Goal: Task Accomplishment & Management: Complete application form

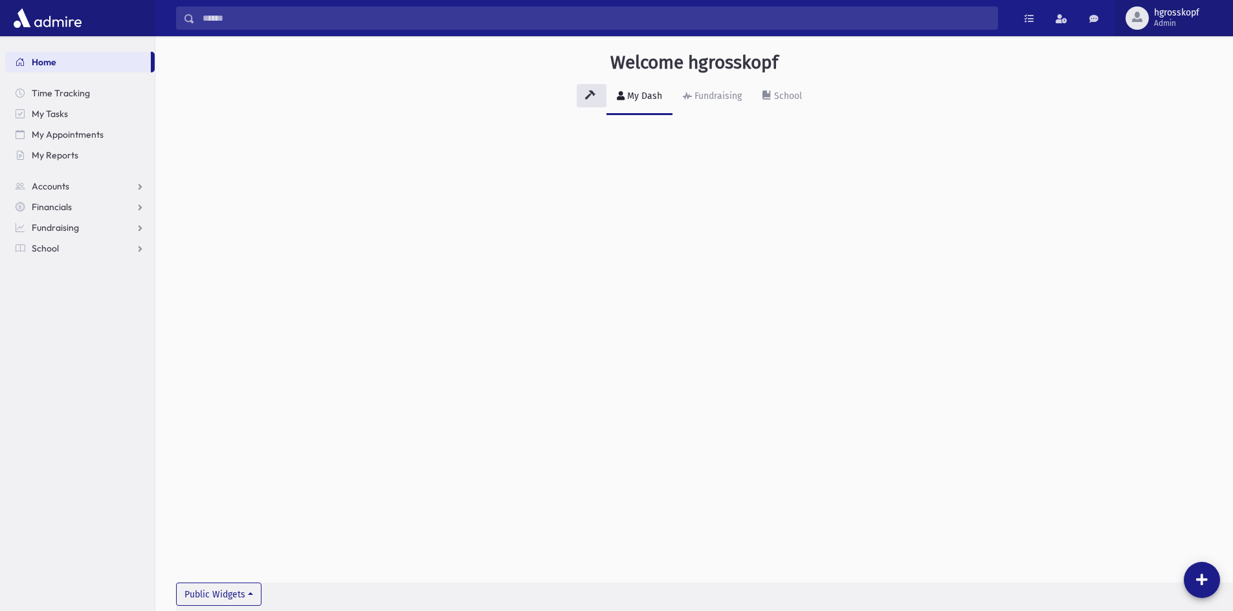
click at [1155, 21] on span "Admin" at bounding box center [1176, 23] width 45 height 10
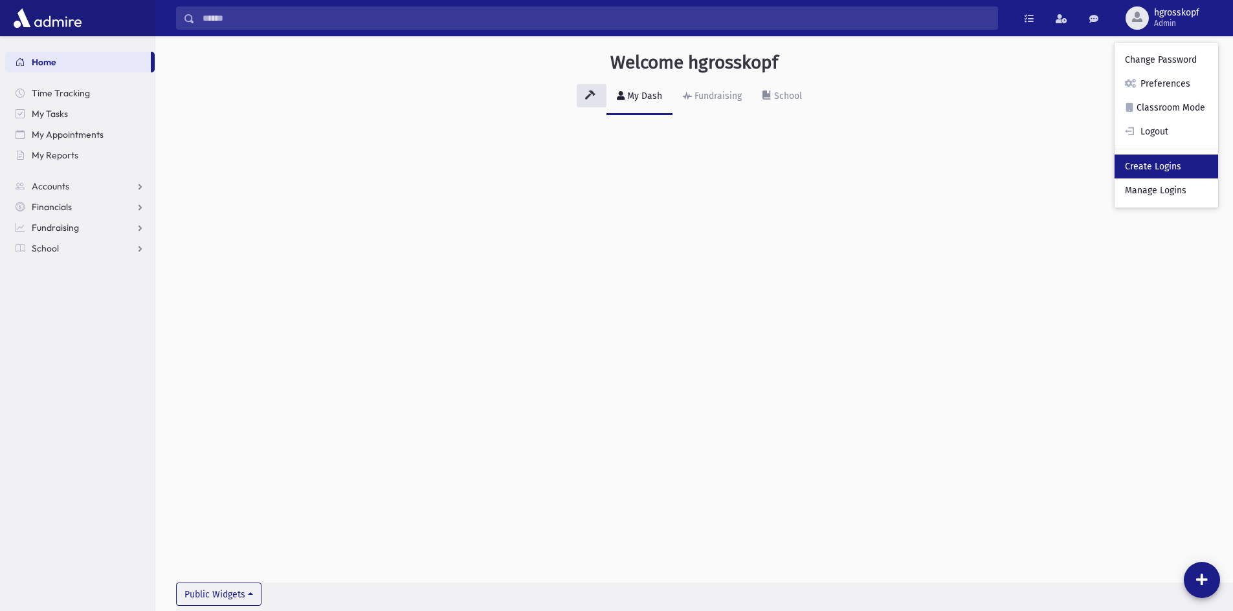
click at [1158, 173] on link "Create Logins" at bounding box center [1166, 167] width 104 height 24
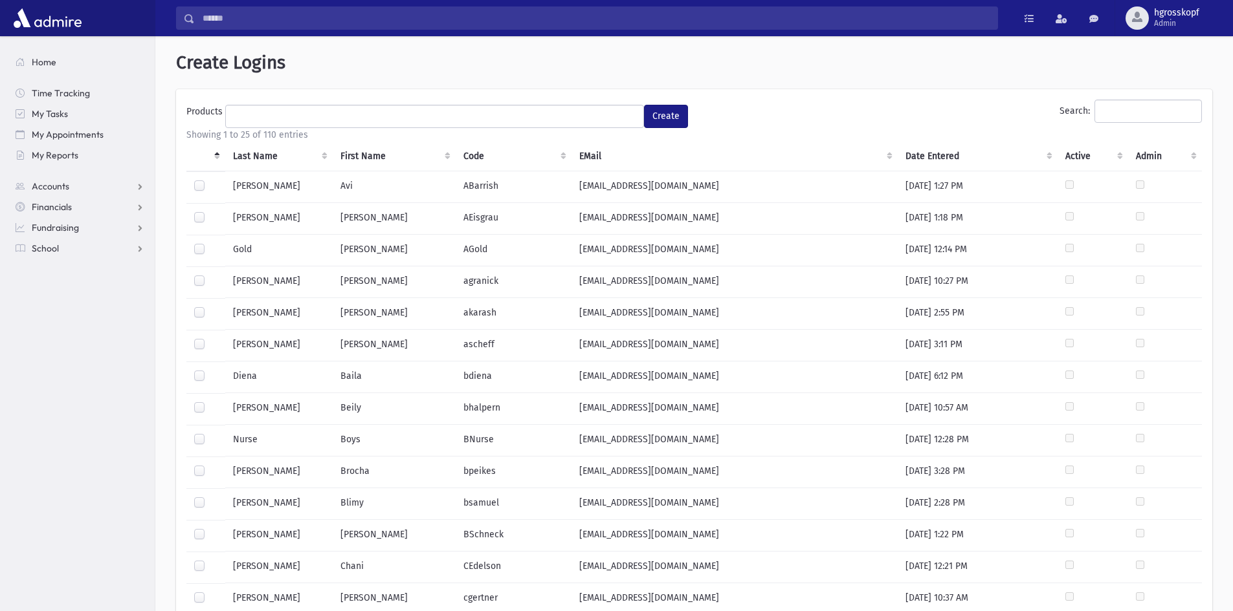
select select
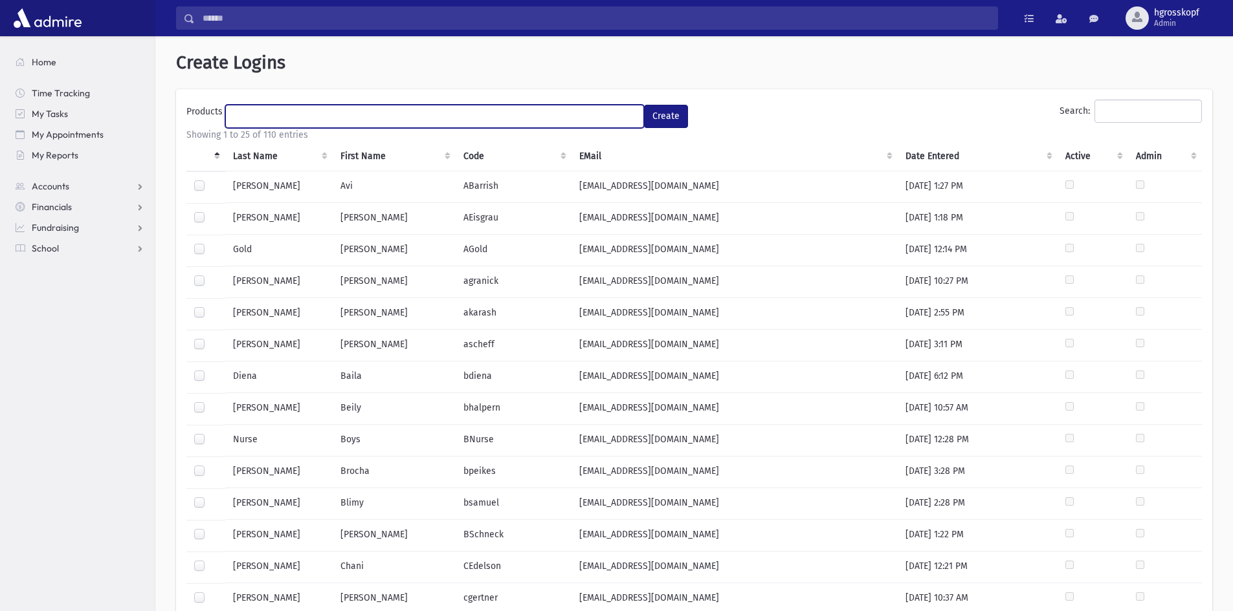
click at [260, 121] on ul at bounding box center [434, 114] width 417 height 19
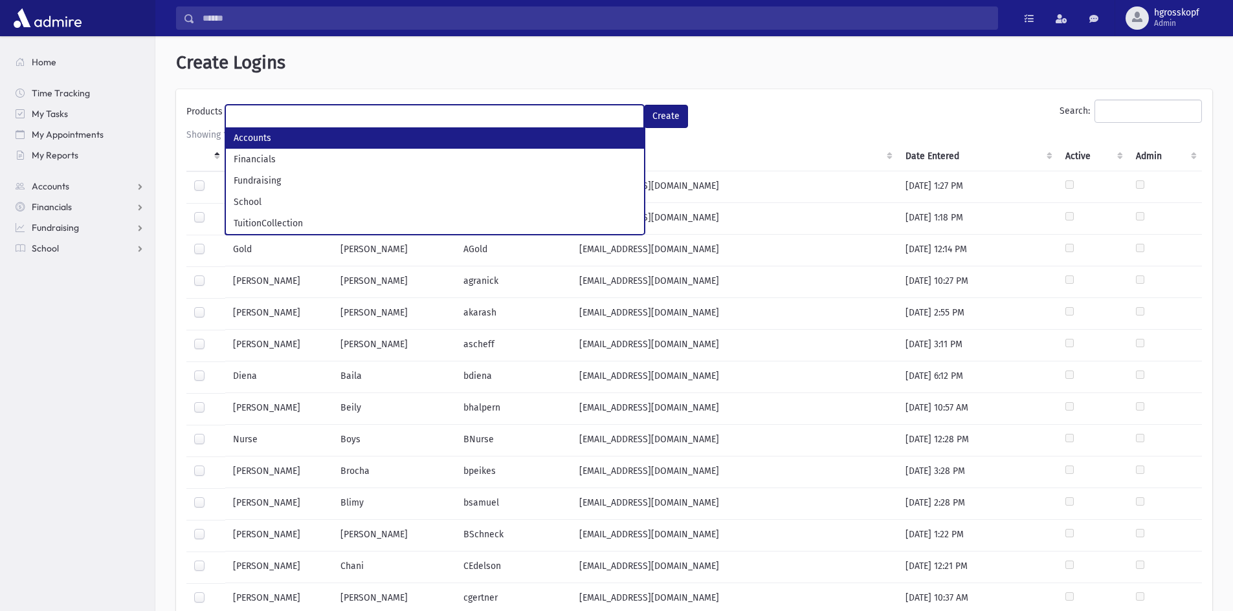
click at [267, 115] on ul at bounding box center [434, 114] width 417 height 19
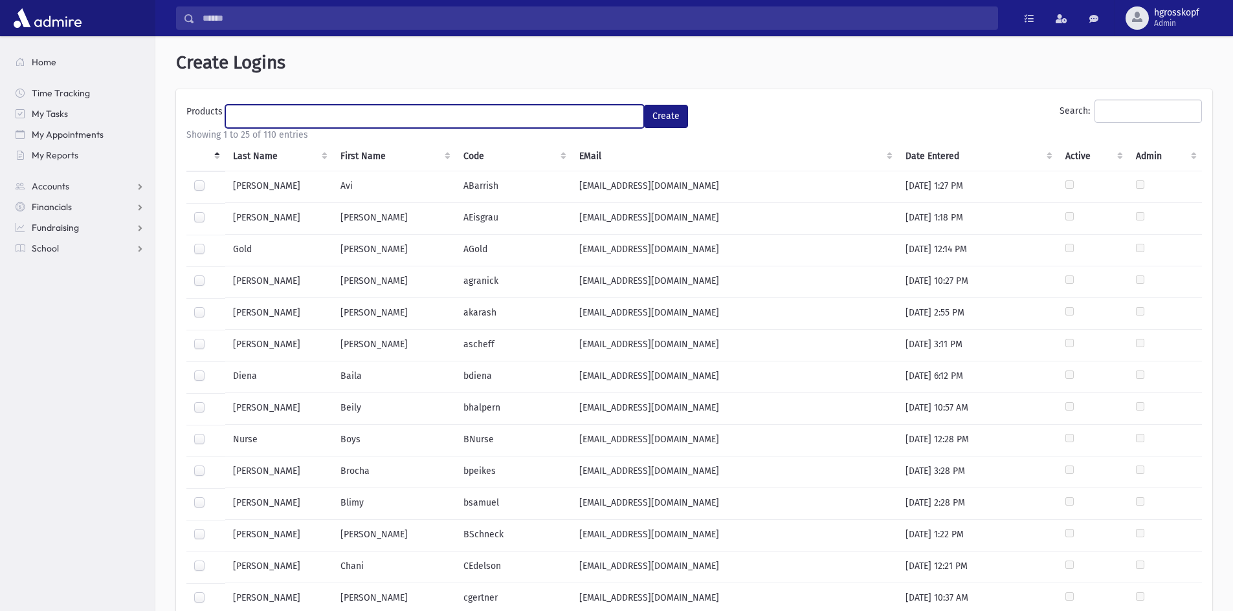
click at [371, 115] on ul at bounding box center [434, 114] width 417 height 19
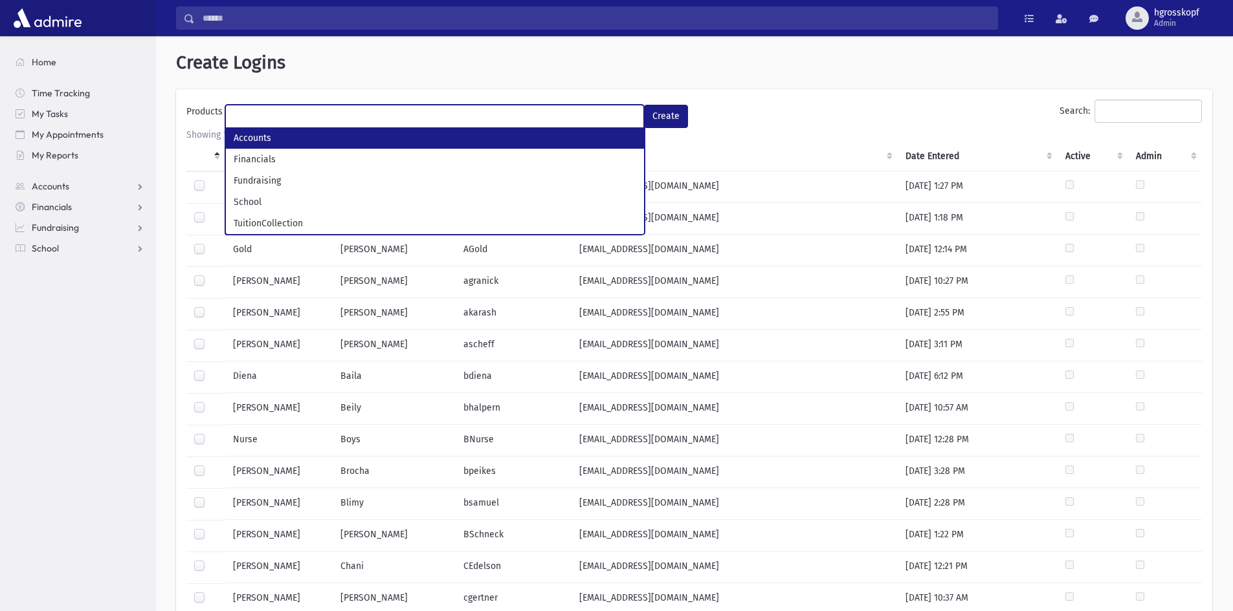
click at [368, 116] on ul at bounding box center [434, 114] width 417 height 19
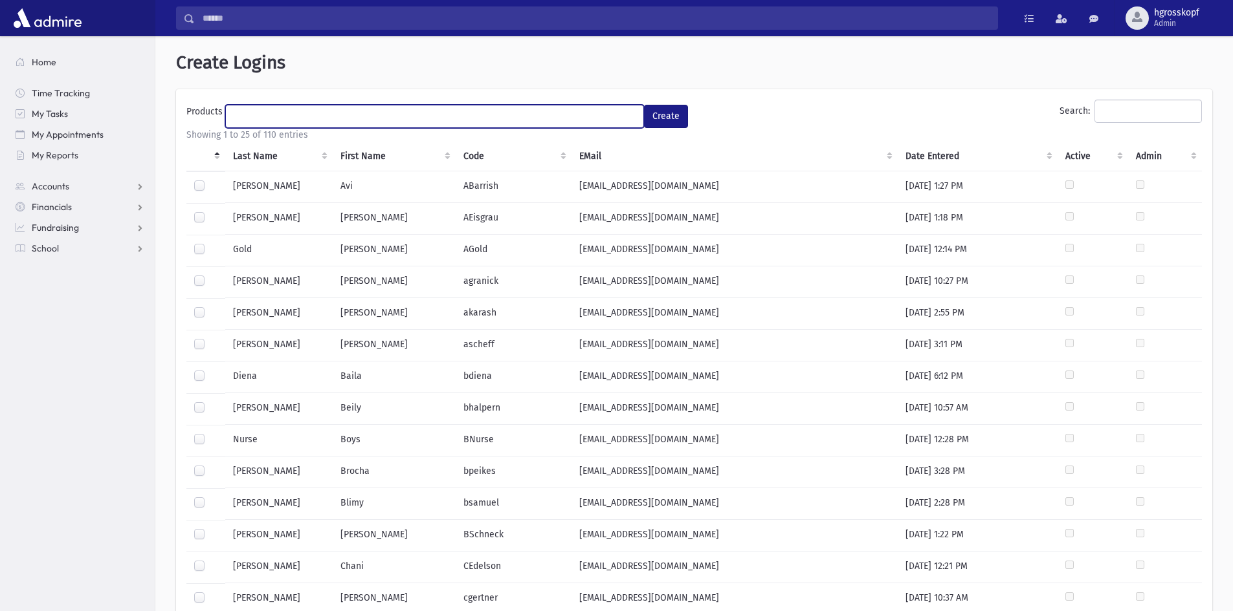
click at [372, 115] on ul at bounding box center [434, 114] width 417 height 19
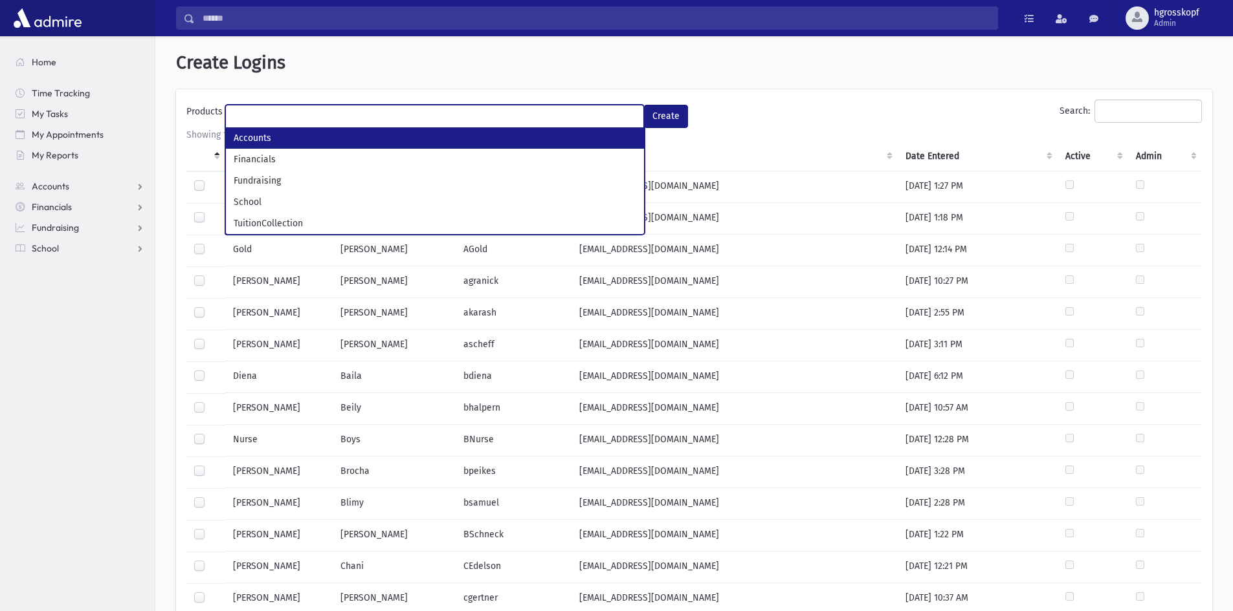
click at [371, 115] on ul at bounding box center [434, 114] width 417 height 19
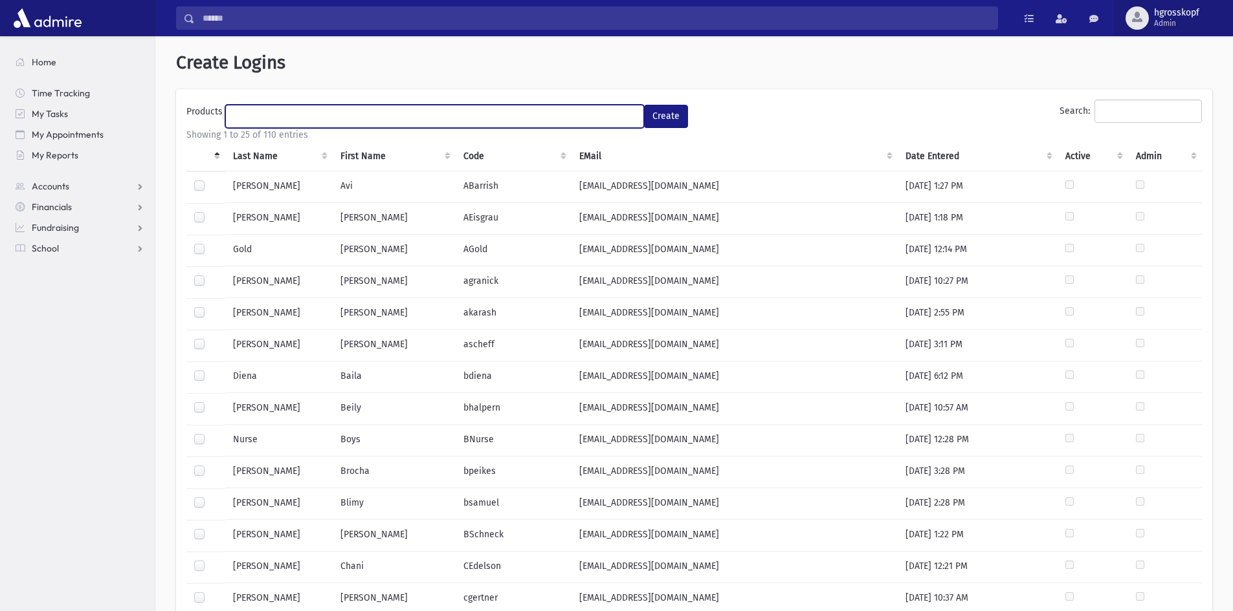
click at [1167, 19] on span "Admin" at bounding box center [1176, 23] width 45 height 10
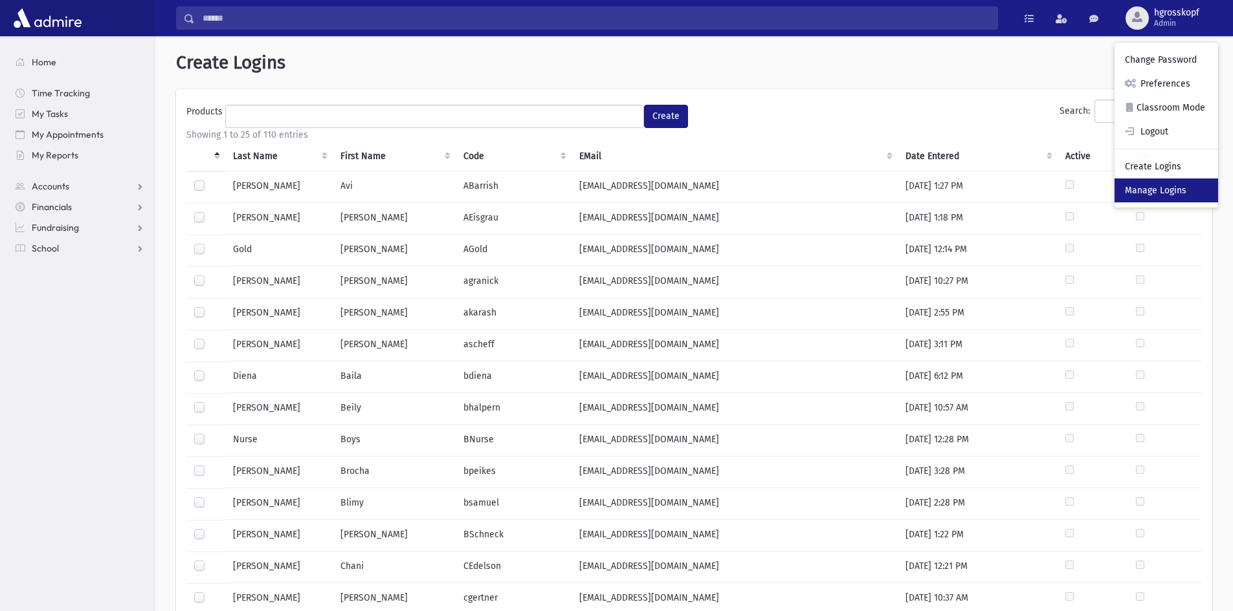
drag, startPoint x: 1168, startPoint y: 189, endPoint x: 1152, endPoint y: 193, distance: 16.2
click at [1168, 189] on link "Manage Logins" at bounding box center [1166, 191] width 104 height 24
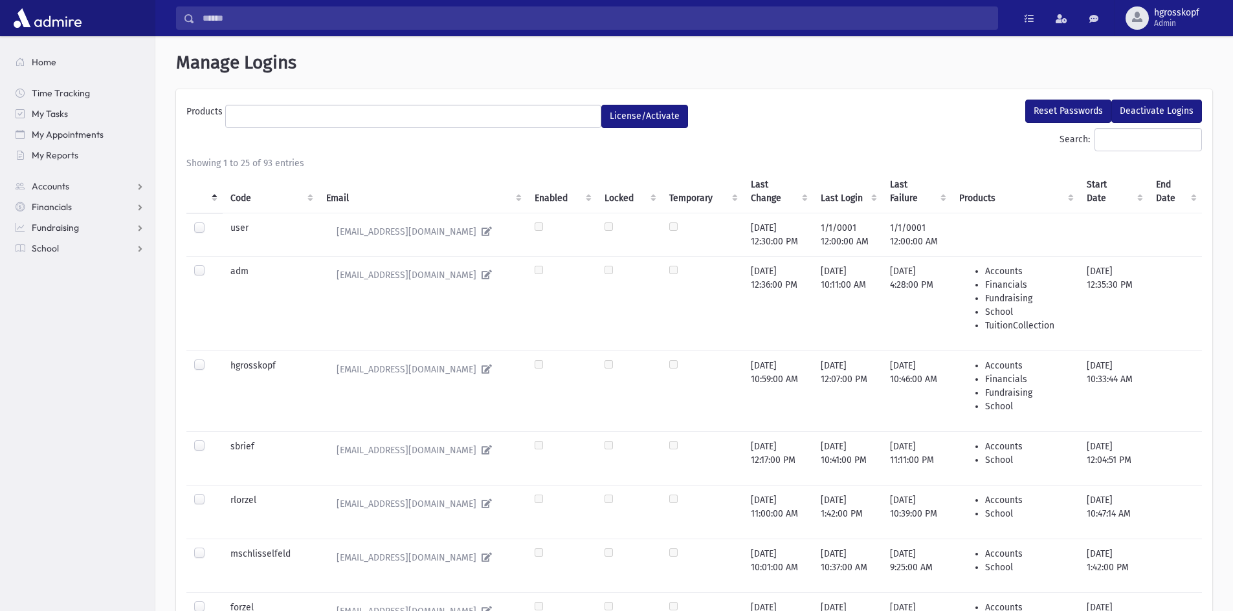
select select
click at [248, 107] on ul at bounding box center [413, 114] width 375 height 19
click at [1158, 135] on input "Search:" at bounding box center [1147, 139] width 107 height 23
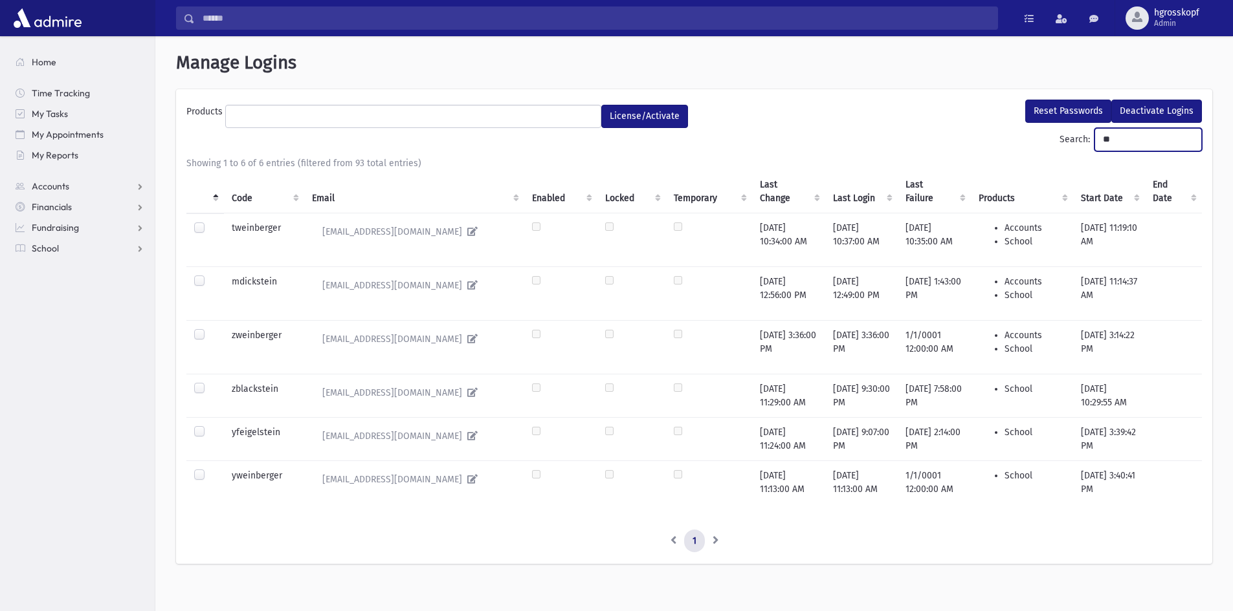
type input "*"
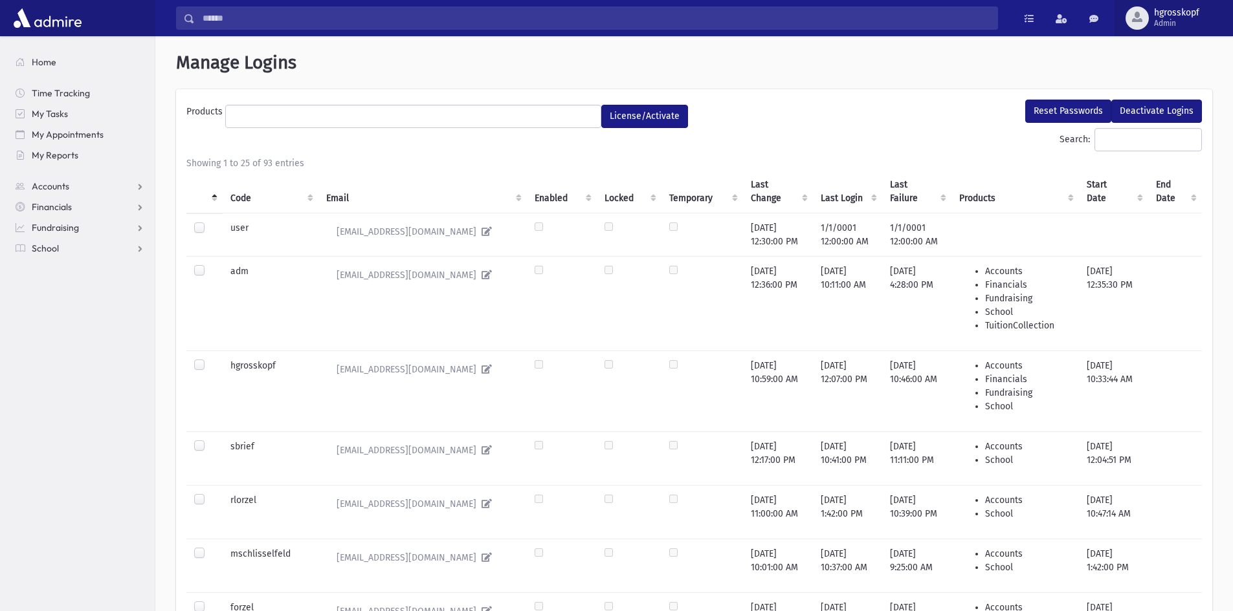
click at [1166, 31] on button "hgrosskopf Admin" at bounding box center [1173, 18] width 118 height 36
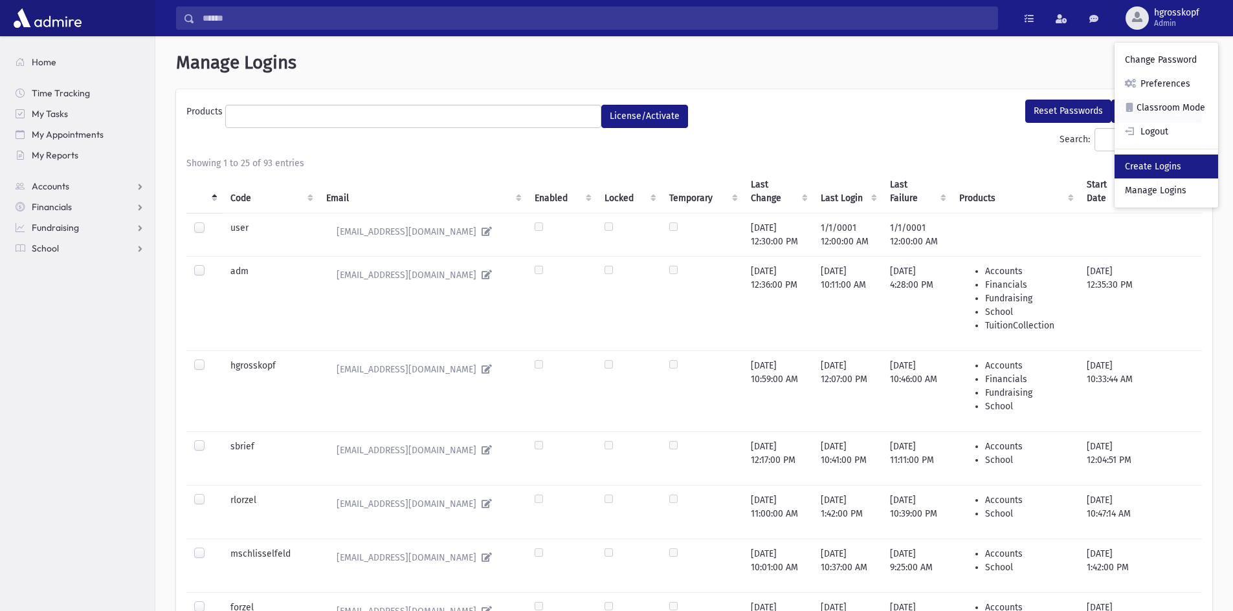
click at [1193, 171] on link "Create Logins" at bounding box center [1166, 167] width 104 height 24
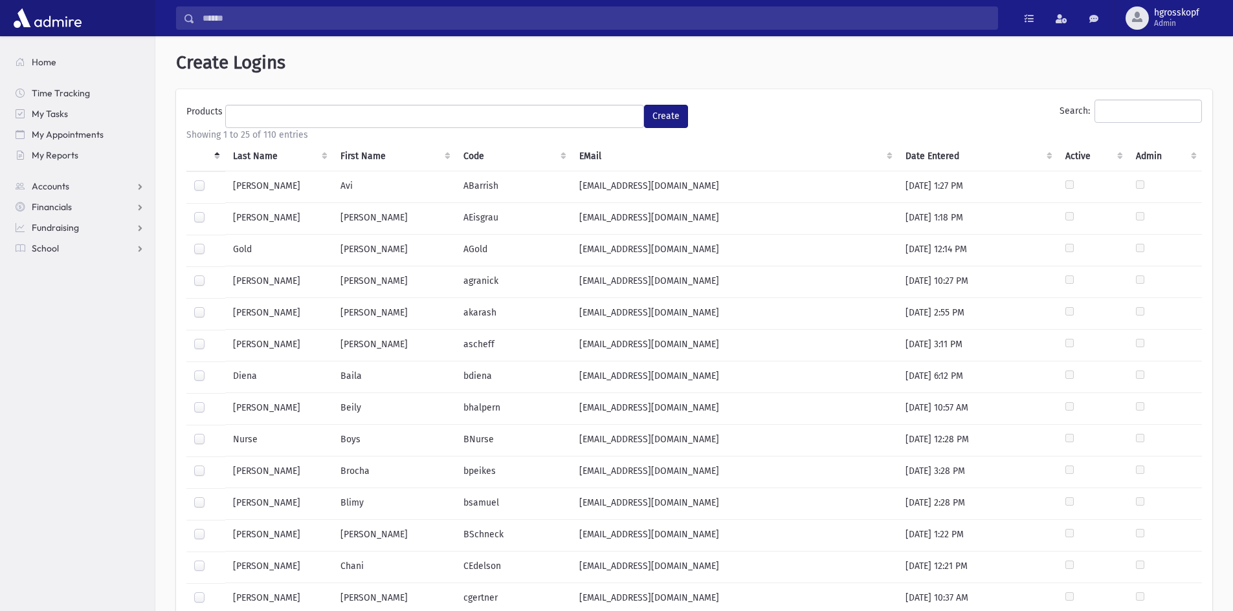
click at [462, 113] on ul at bounding box center [434, 114] width 417 height 19
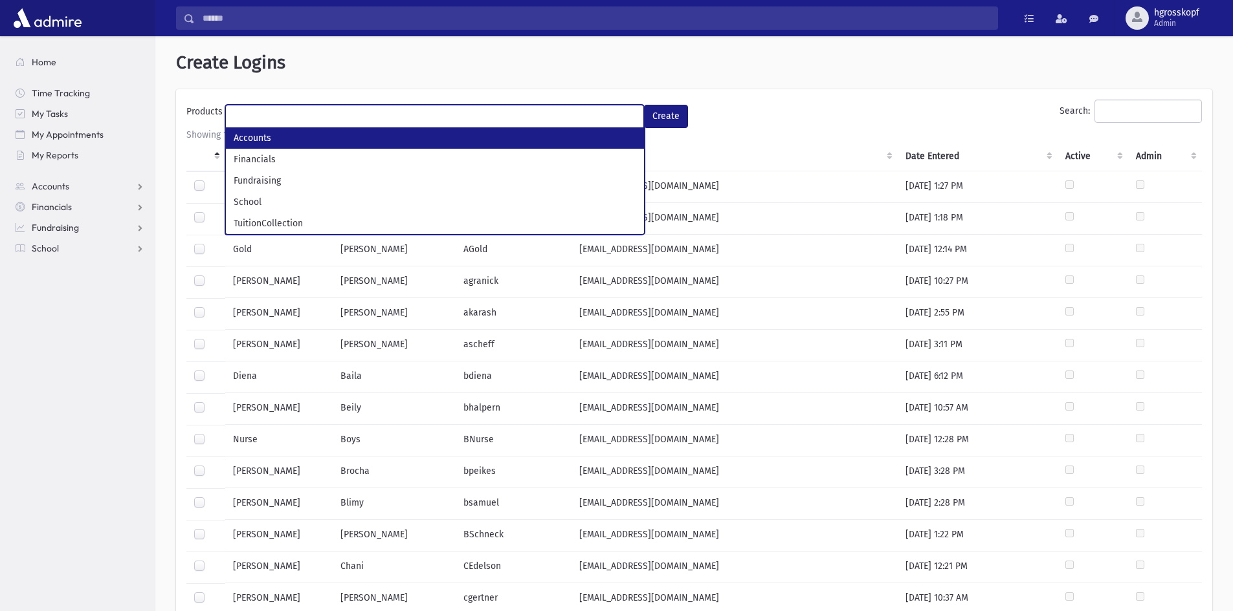
select select "*"
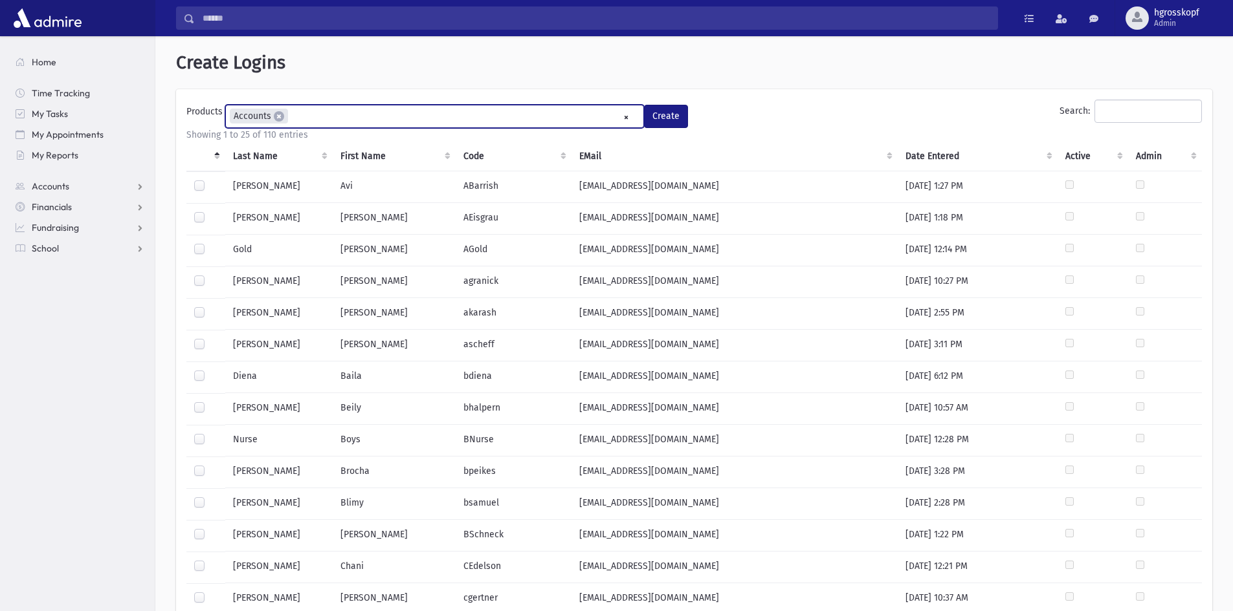
click at [311, 116] on ul "× × Accounts" at bounding box center [434, 115] width 417 height 21
click at [677, 120] on button "Create" at bounding box center [666, 116] width 44 height 23
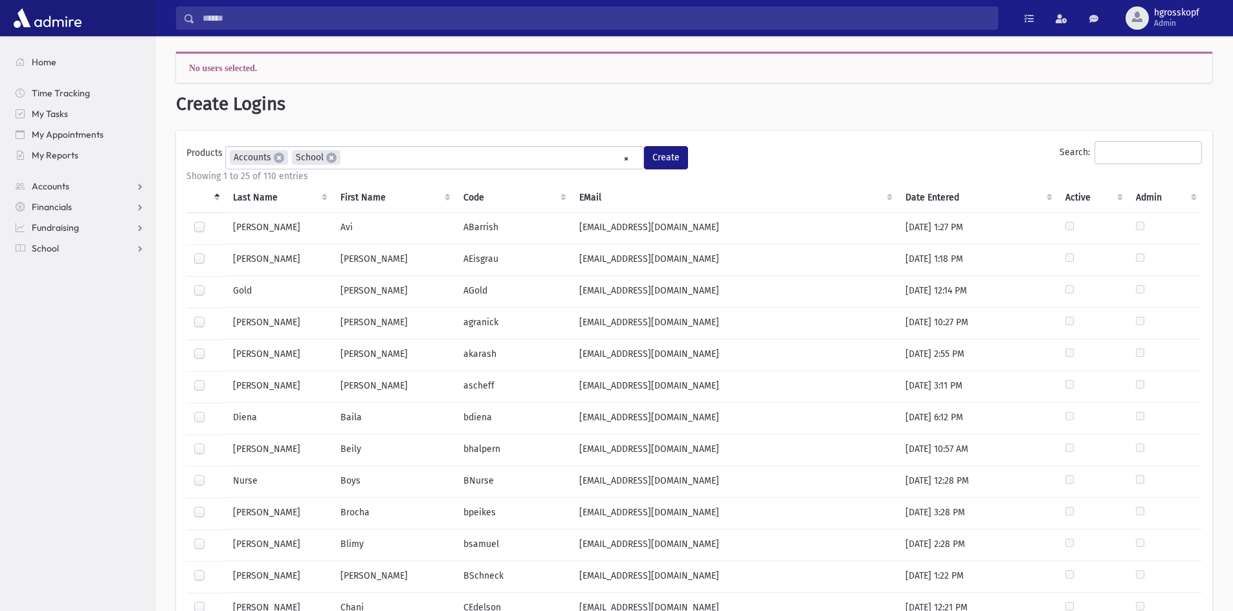
select select
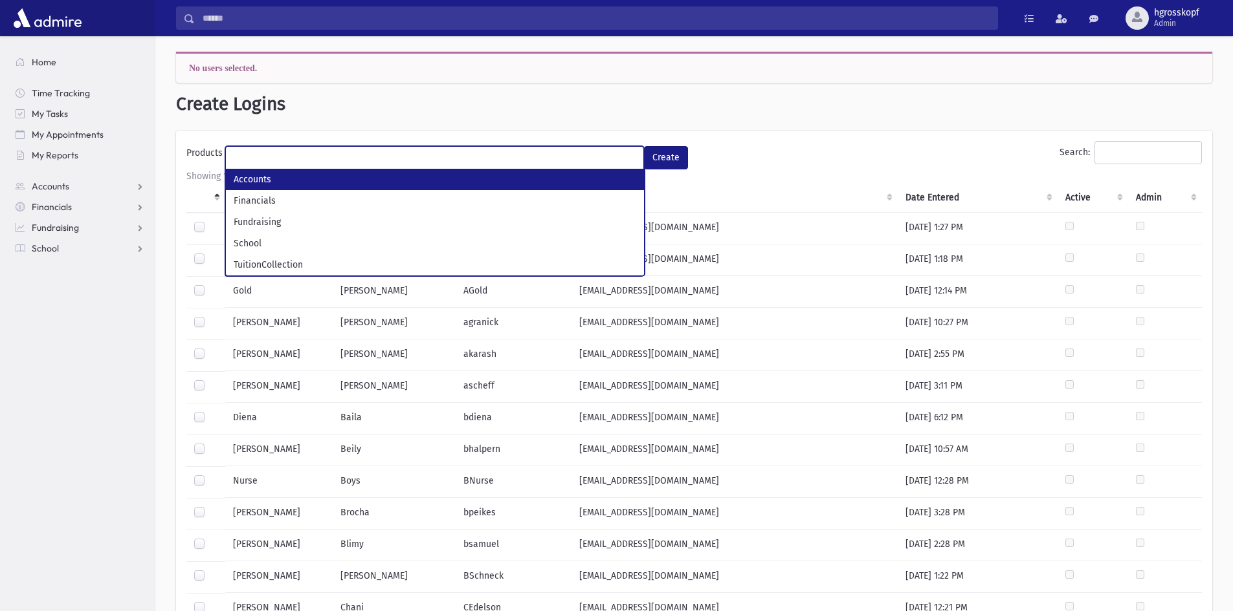
click at [798, 116] on div "**********" at bounding box center [693, 565] width 1077 height 1058
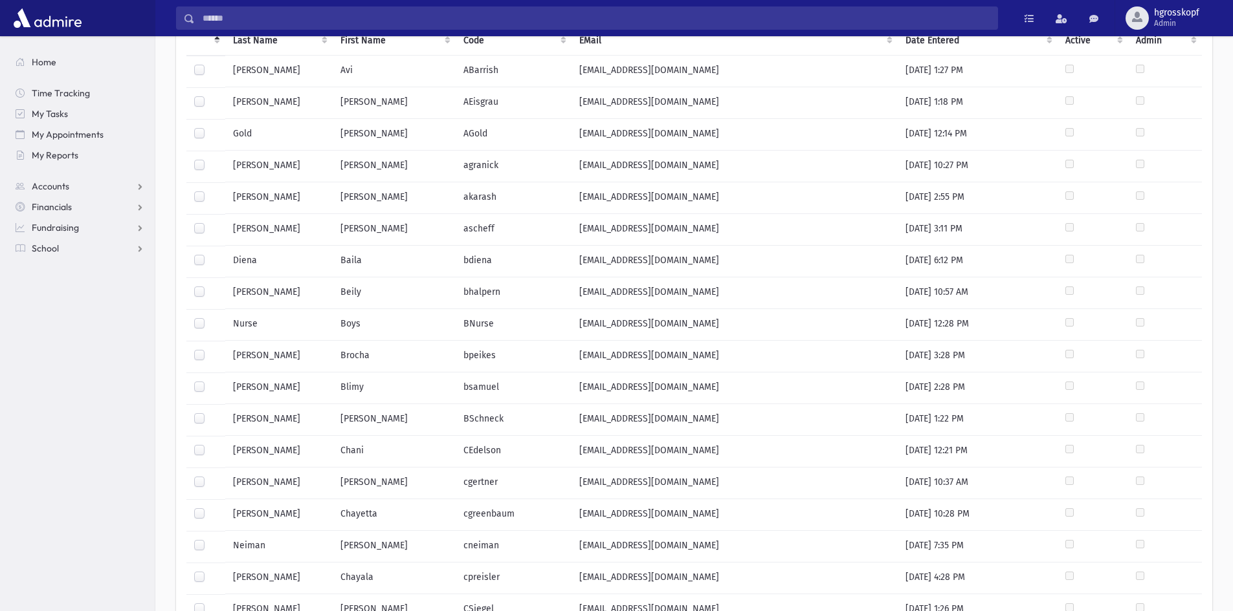
scroll to position [512, 0]
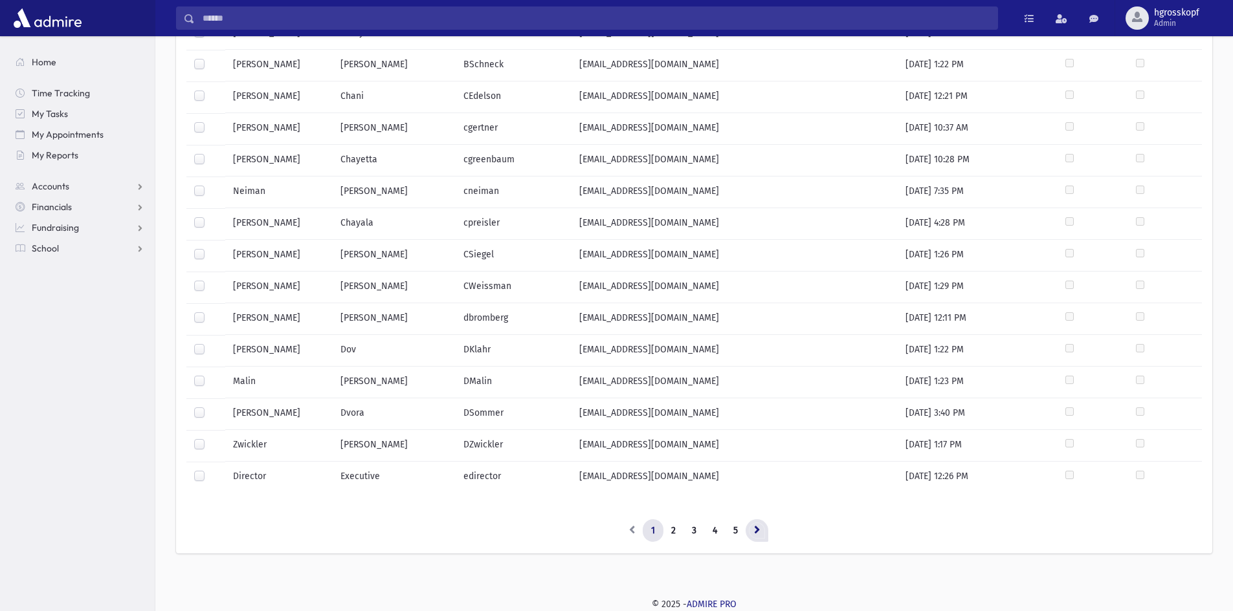
click at [748, 538] on link at bounding box center [756, 531] width 23 height 23
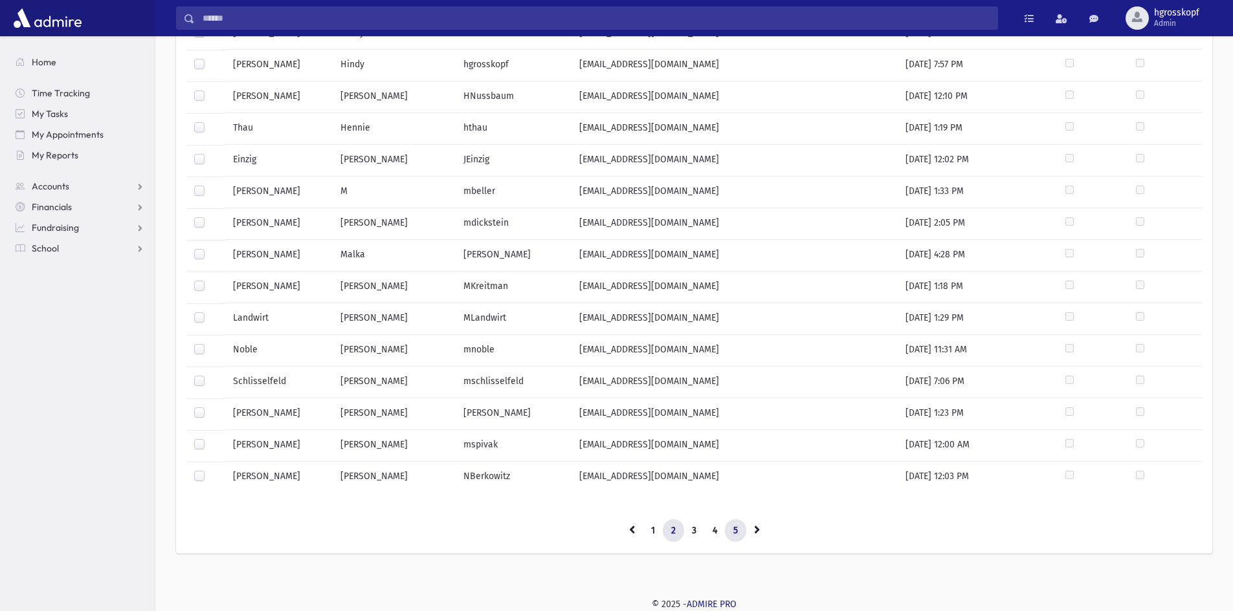
click at [732, 529] on link "5" at bounding box center [735, 531] width 21 height 23
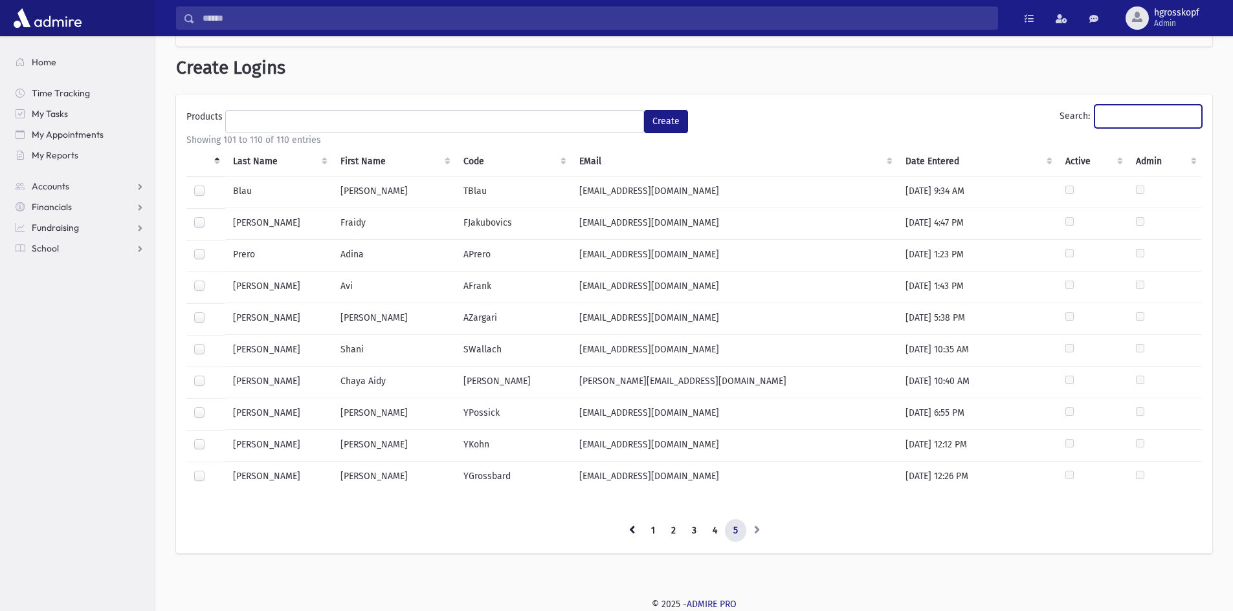
click at [1156, 113] on input "Search:" at bounding box center [1147, 116] width 107 height 23
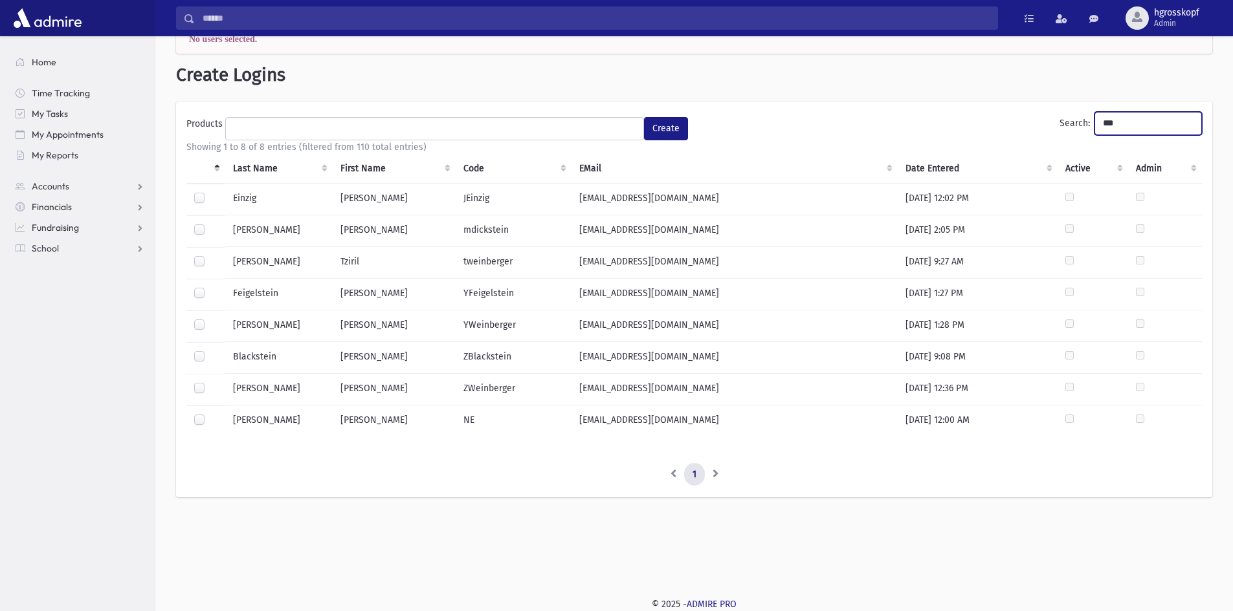
scroll to position [29, 0]
type input "***"
click at [210, 192] on label at bounding box center [210, 192] width 0 height 0
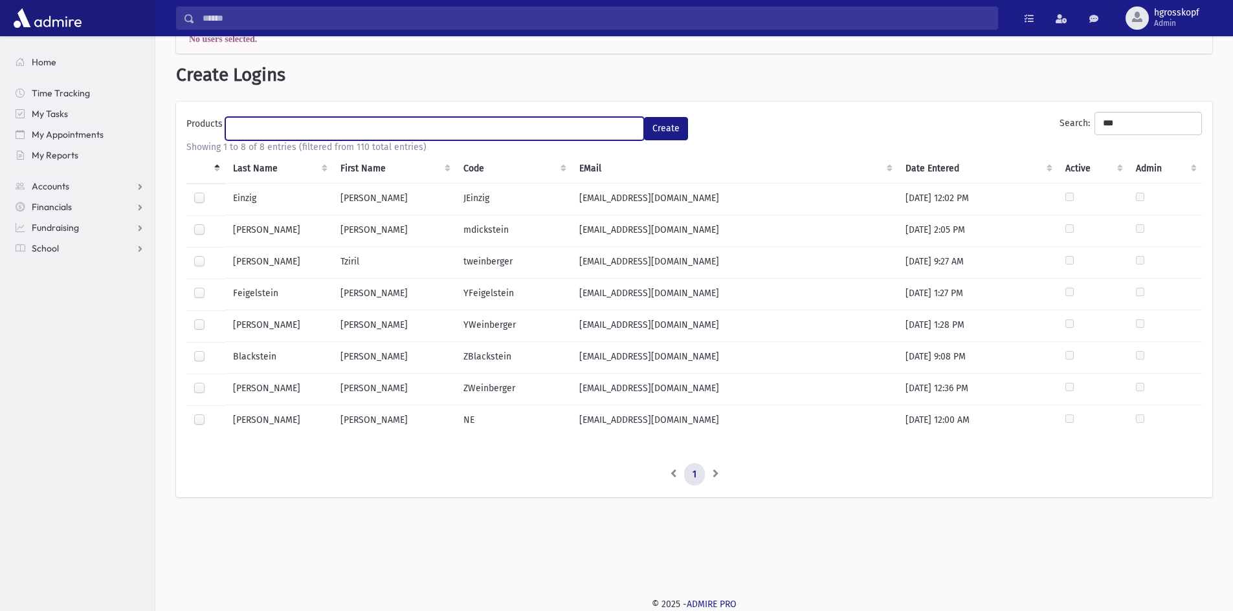
click at [311, 129] on ul at bounding box center [434, 127] width 417 height 19
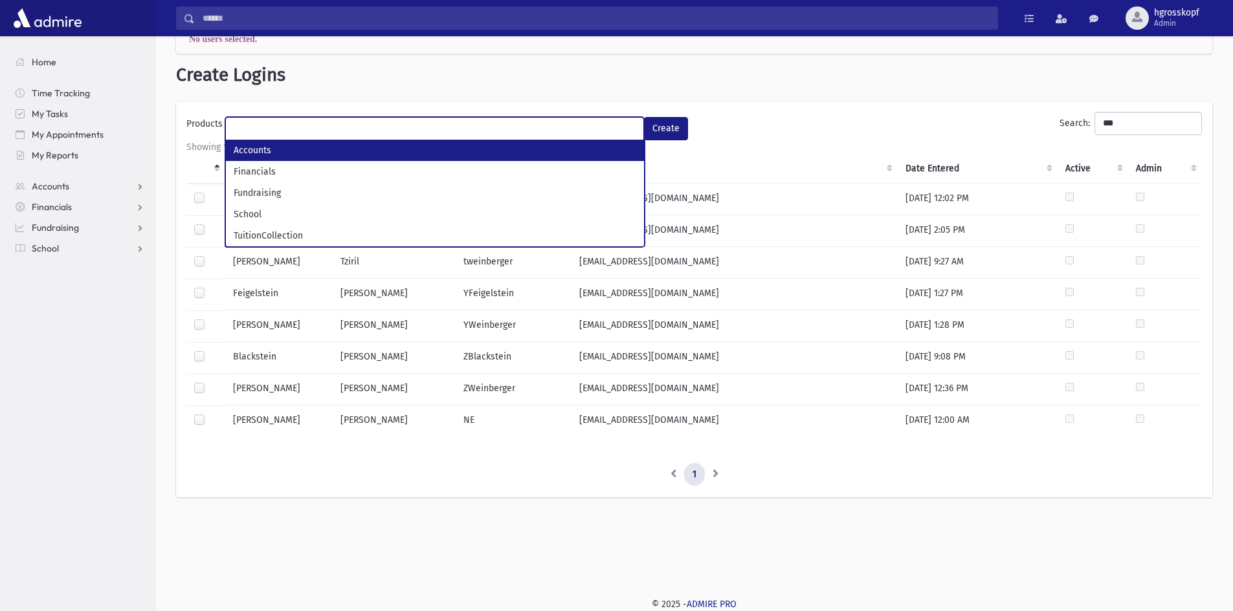
select select "*"
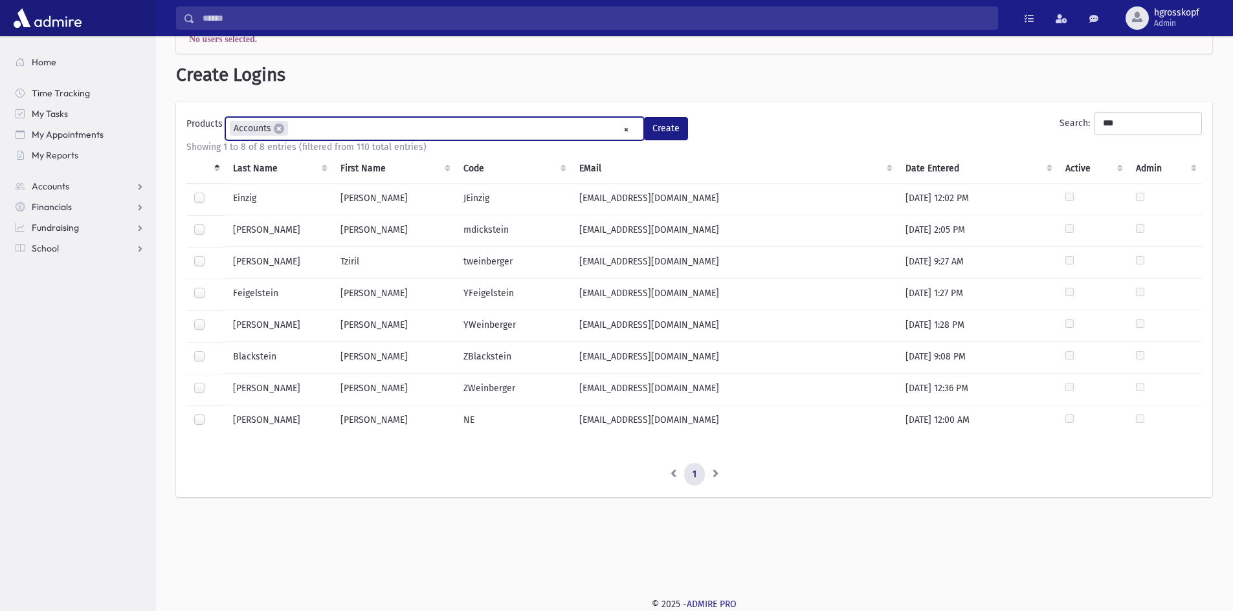
click at [327, 137] on ul "× × Accounts" at bounding box center [434, 128] width 417 height 21
click at [668, 129] on button "Create" at bounding box center [666, 128] width 44 height 23
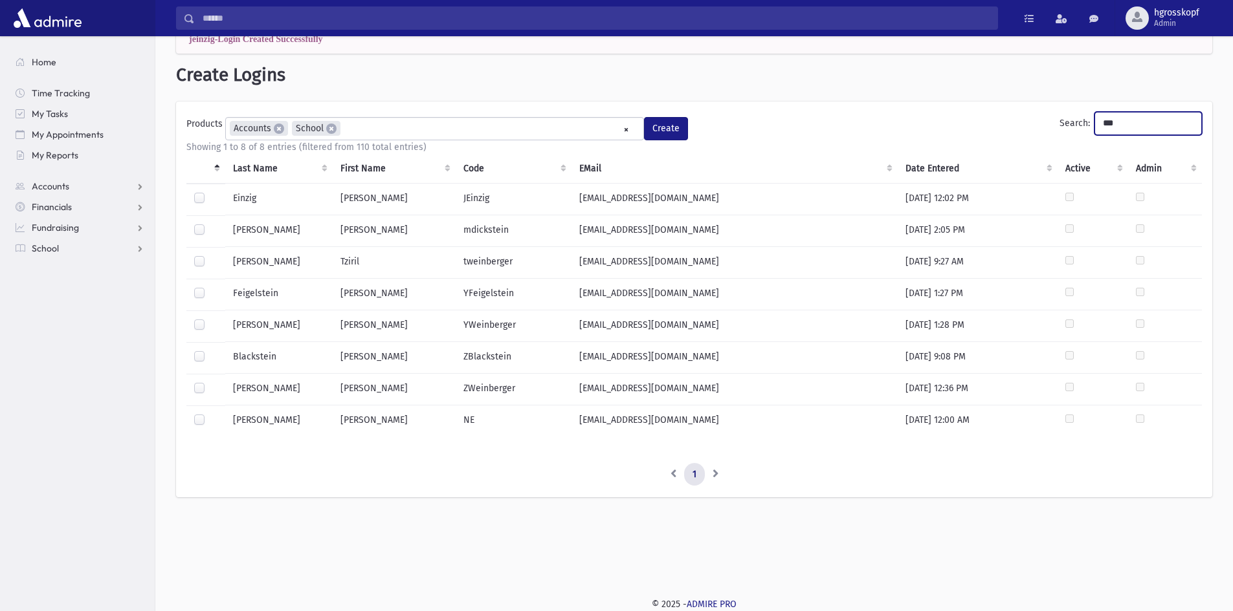
drag, startPoint x: 1112, startPoint y: 120, endPoint x: 1079, endPoint y: 118, distance: 33.1
click at [1094, 118] on input "***" at bounding box center [1147, 123] width 107 height 23
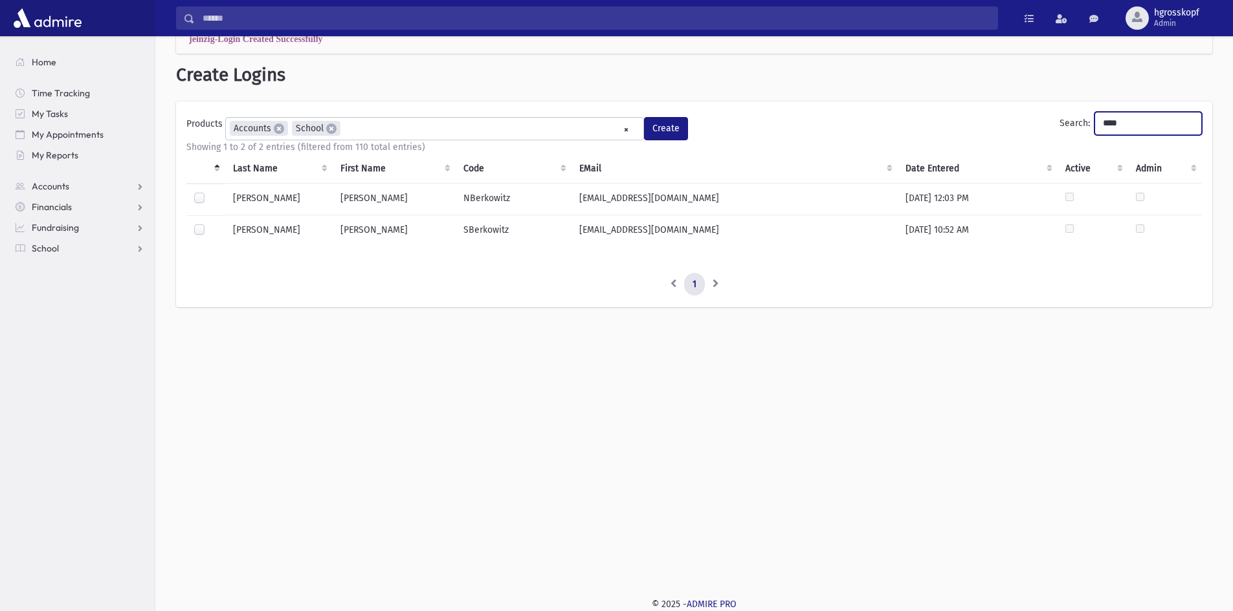
type input "****"
click at [210, 192] on label at bounding box center [210, 192] width 0 height 0
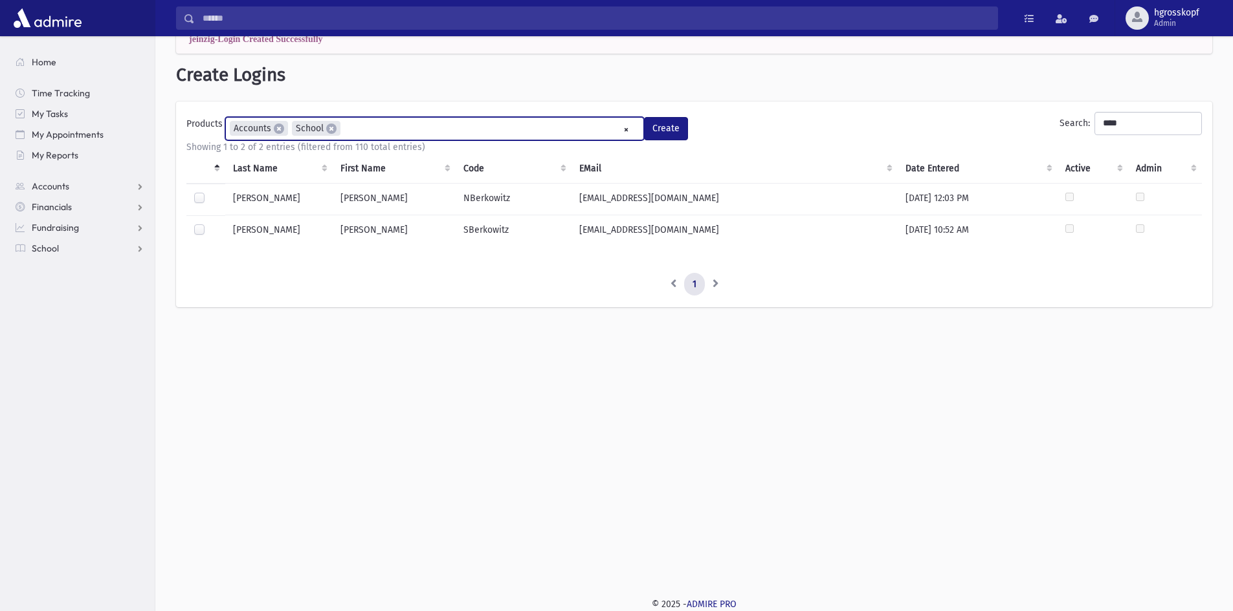
click at [379, 120] on ul "× × Accounts × School" at bounding box center [434, 128] width 417 height 21
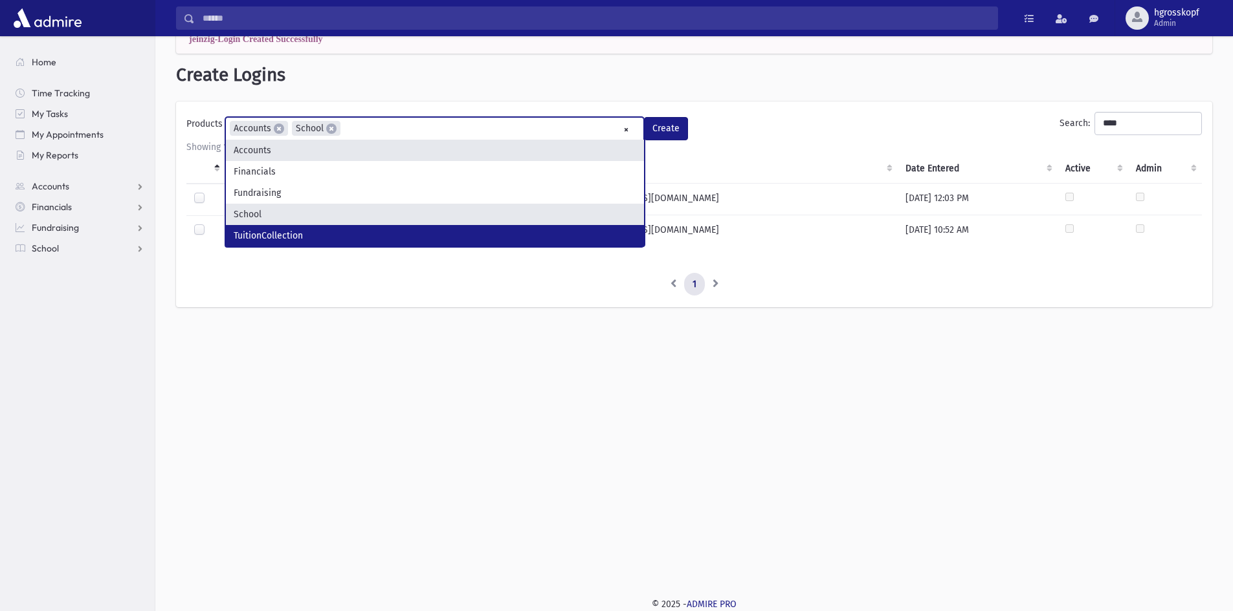
click at [508, 409] on div "**********" at bounding box center [693, 294] width 1077 height 575
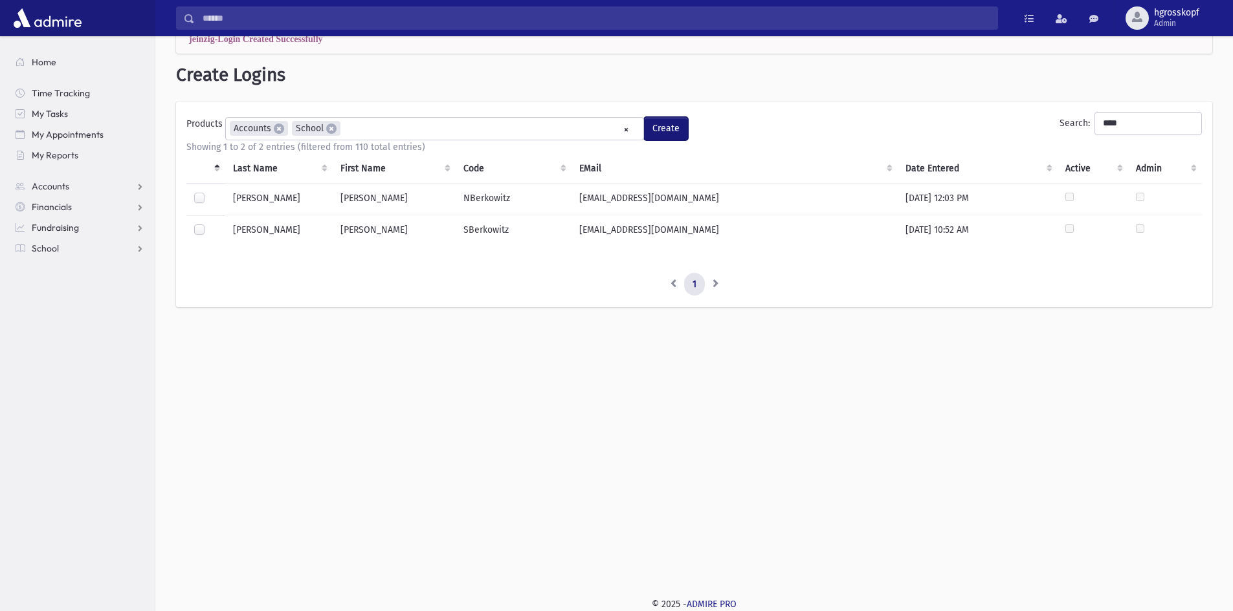
click at [676, 126] on button "Create" at bounding box center [666, 128] width 44 height 23
